Goal: Transaction & Acquisition: Book appointment/travel/reservation

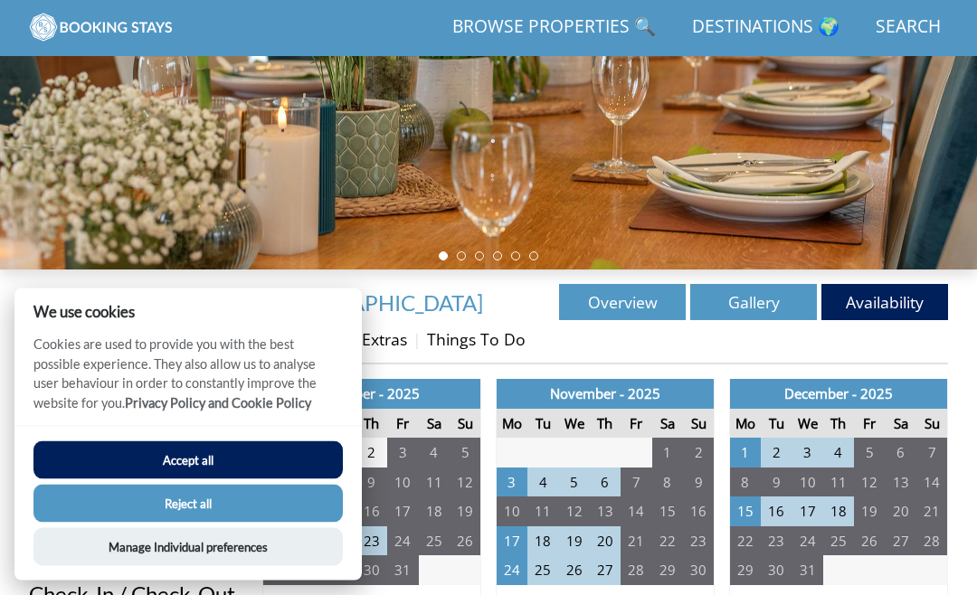
scroll to position [334, 0]
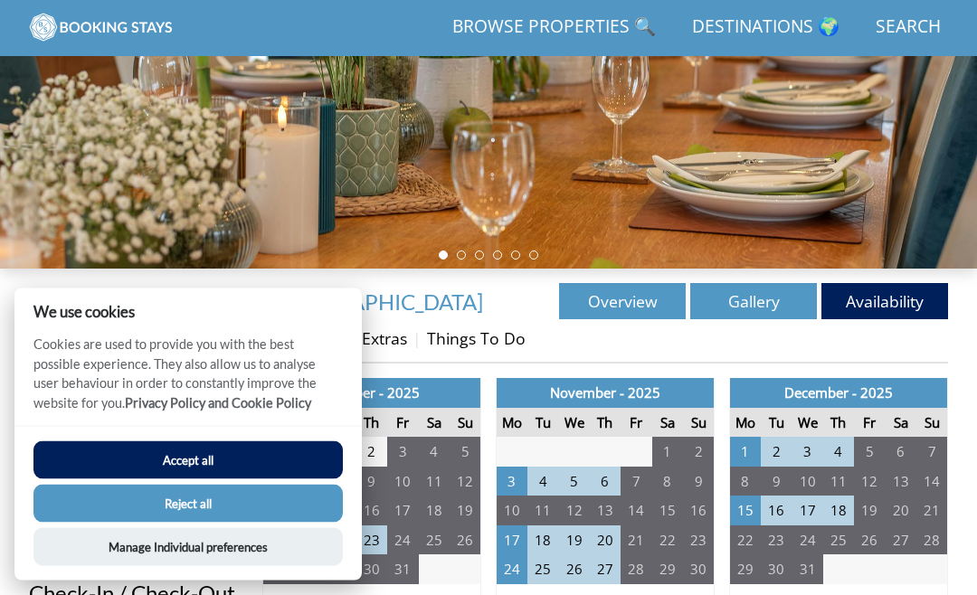
click at [92, 523] on button "Reject all" at bounding box center [187, 504] width 309 height 38
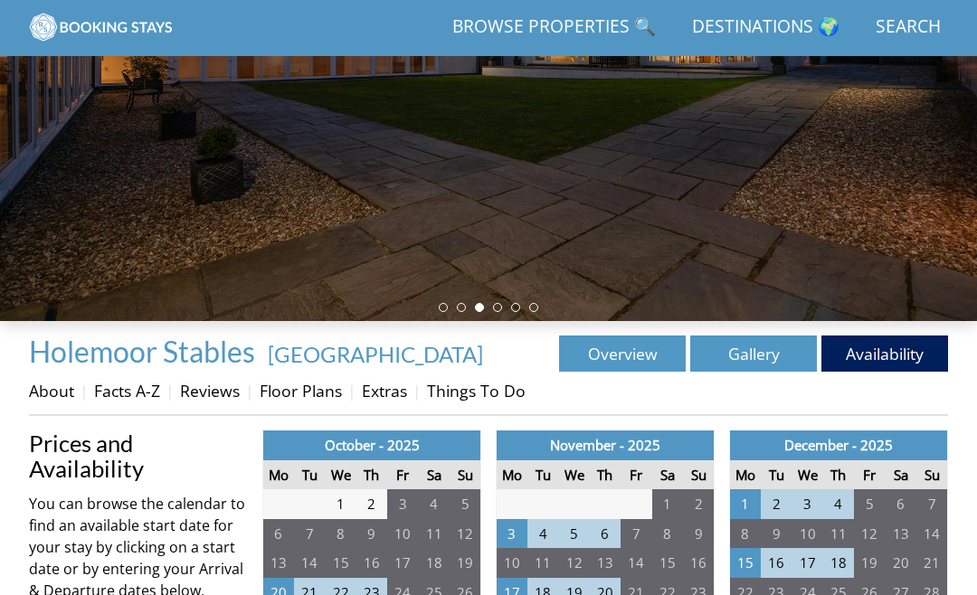
scroll to position [288, 0]
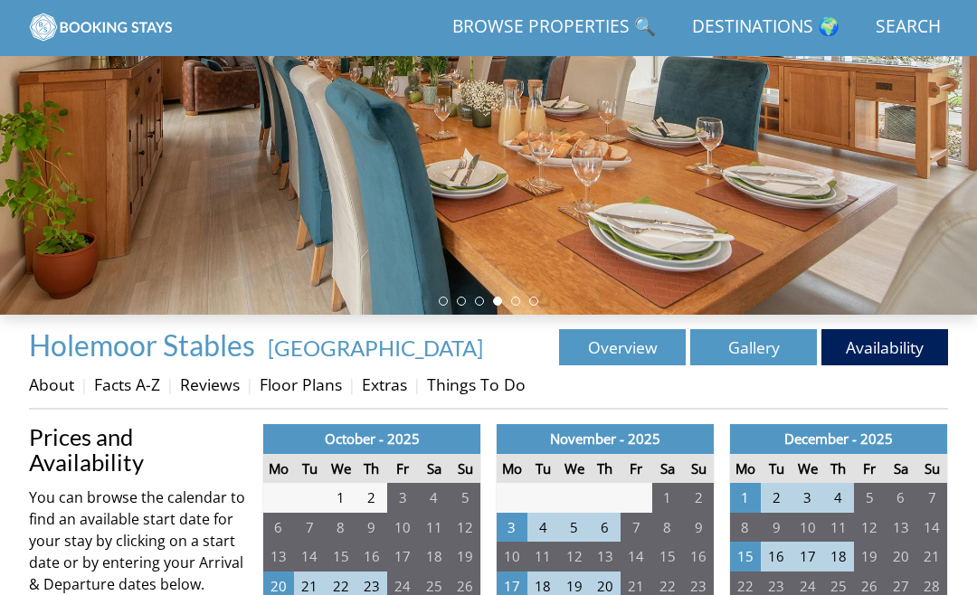
click at [623, 349] on link "Overview" at bounding box center [622, 347] width 127 height 36
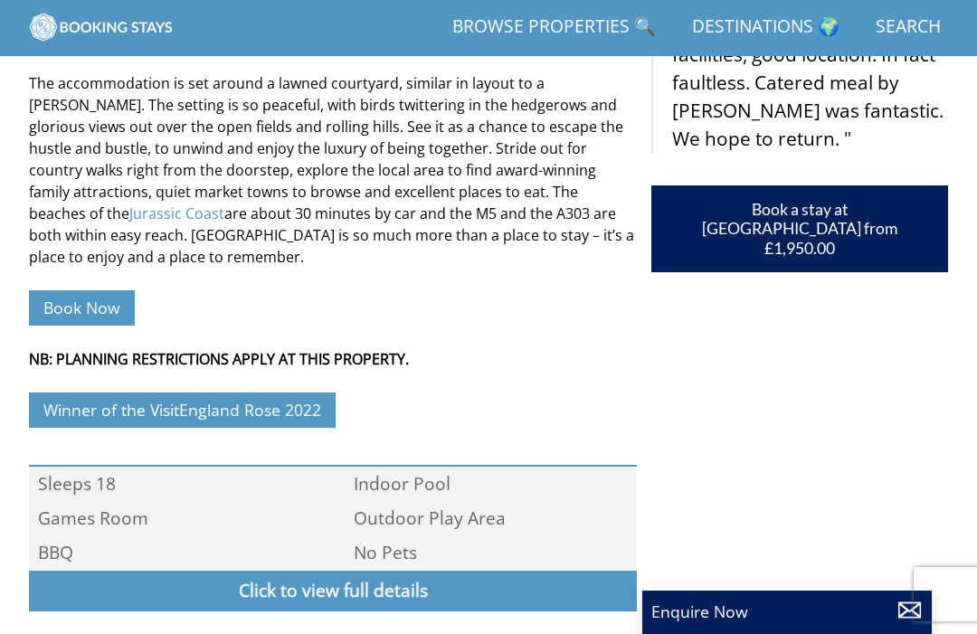
scroll to position [869, 0]
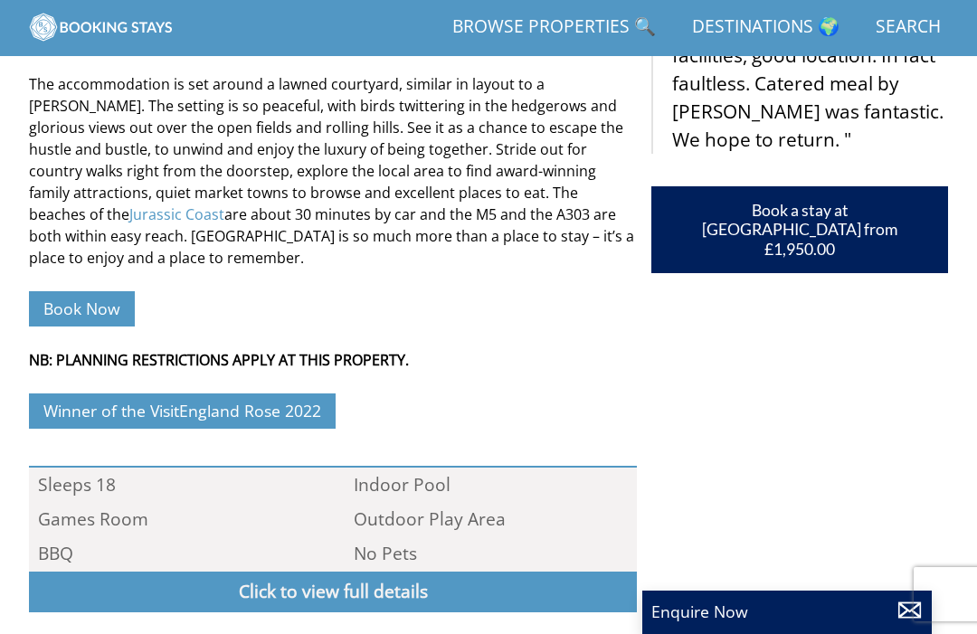
click at [61, 291] on link "Book Now" at bounding box center [82, 308] width 106 height 35
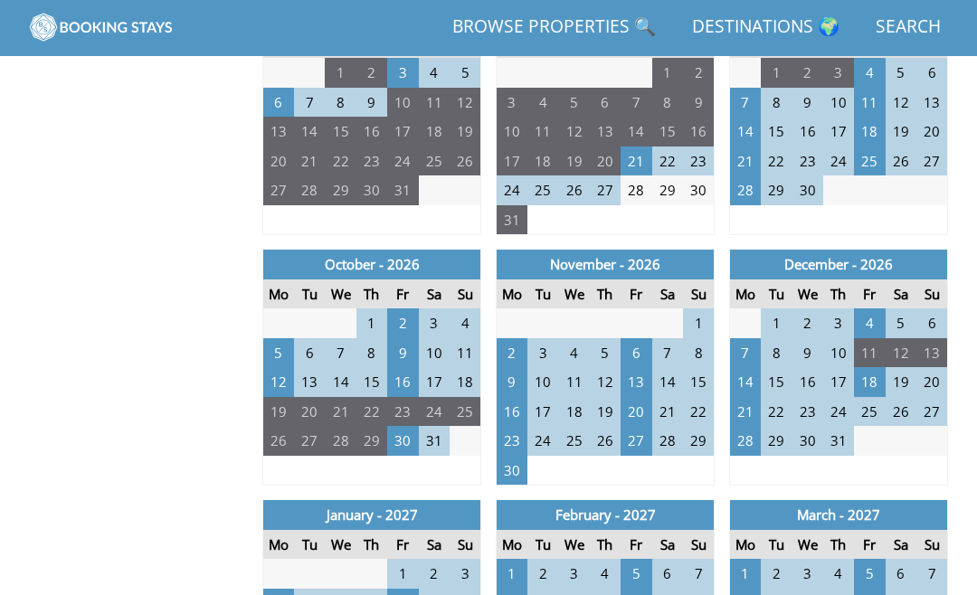
scroll to position [1465, 0]
click at [632, 397] on td "20" at bounding box center [635, 412] width 31 height 30
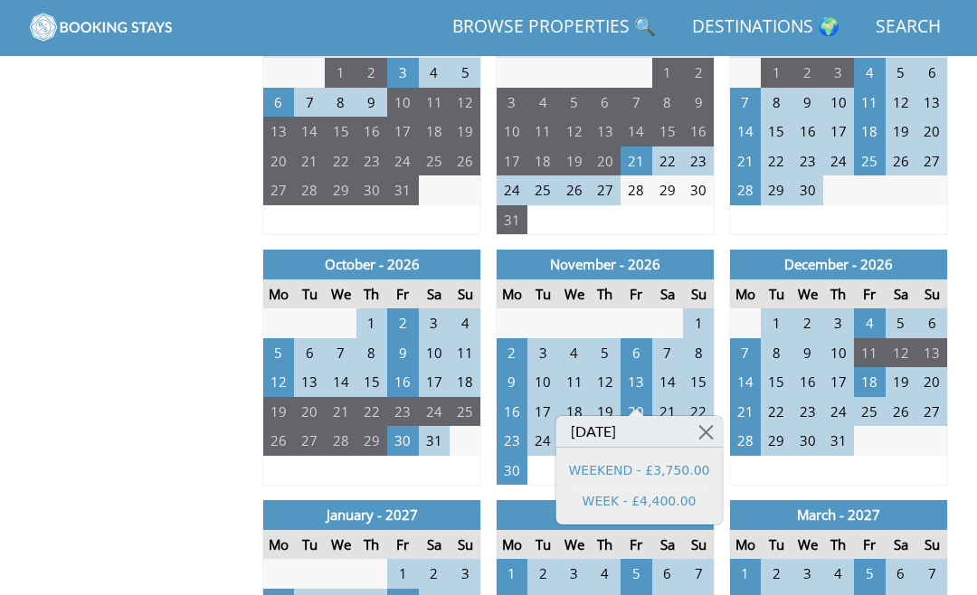
click at [572, 472] on link "WEEKEND - £3,750.00" at bounding box center [639, 470] width 141 height 19
